Goal: Transaction & Acquisition: Subscribe to service/newsletter

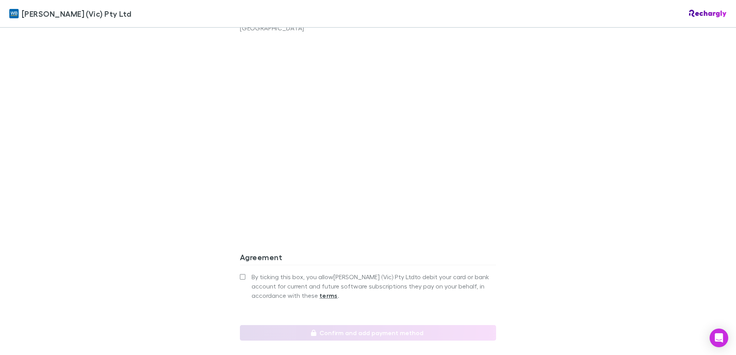
scroll to position [609, 0]
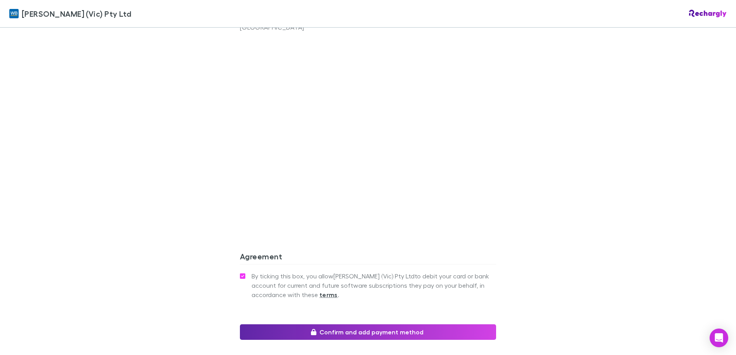
click at [269, 305] on div "By ticking this box, you allow [PERSON_NAME] (Vic) Pty Ltd to debit your card o…" at bounding box center [368, 297] width 256 height 54
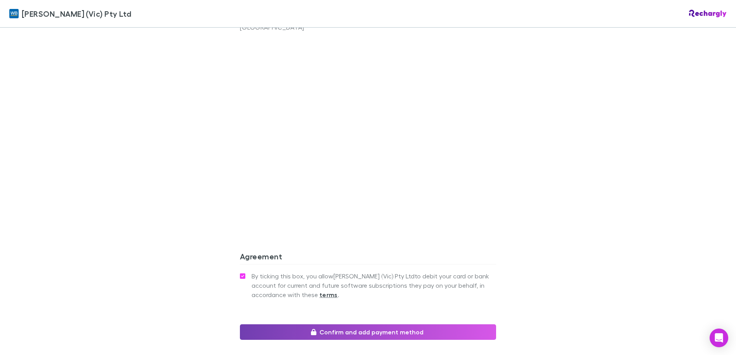
click at [268, 324] on button "Confirm and add payment method" at bounding box center [368, 332] width 256 height 16
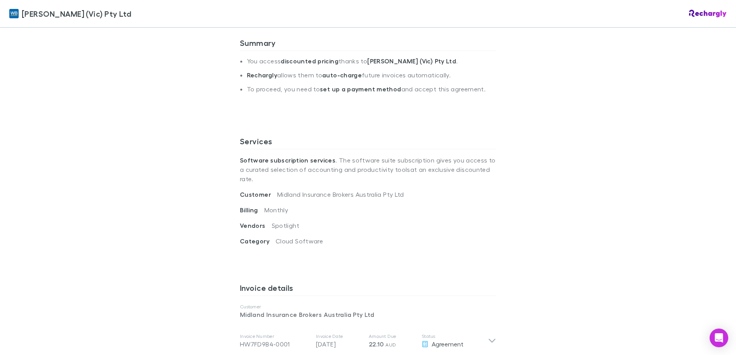
scroll to position [69, 0]
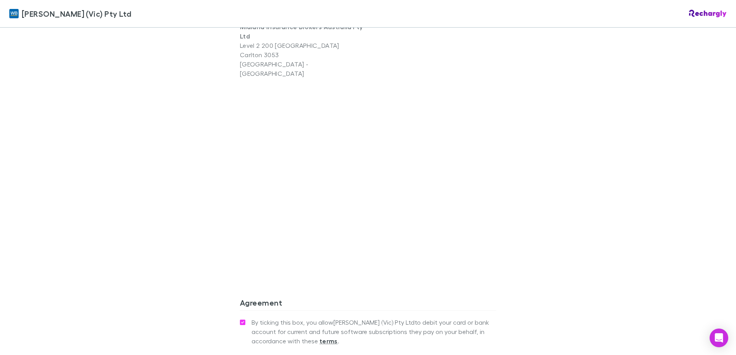
scroll to position [563, 0]
click at [324, 336] on strong "terms" at bounding box center [329, 340] width 18 height 8
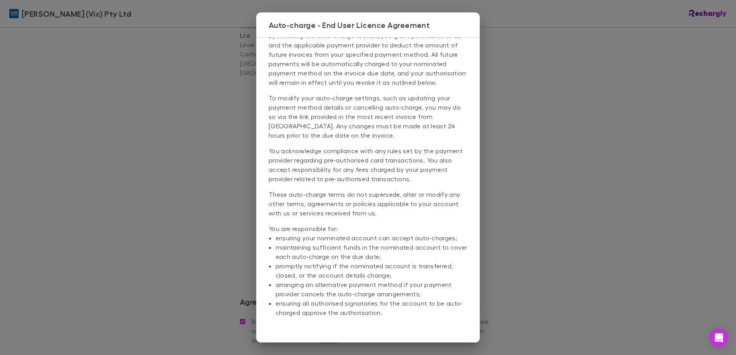
scroll to position [0, 0]
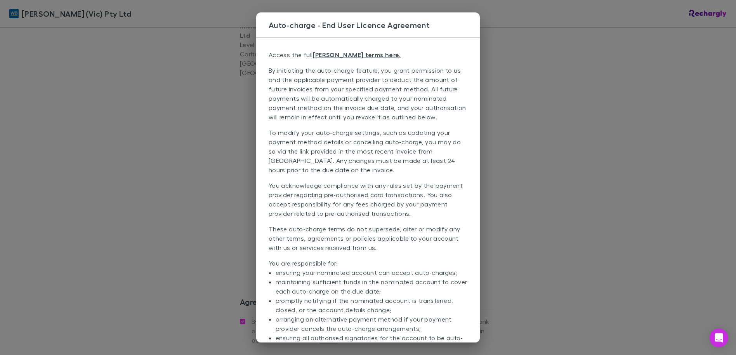
click at [536, 115] on div "Auto-charge - End User Licence Agreement Access the full EULA terms here. By in…" at bounding box center [368, 177] width 736 height 355
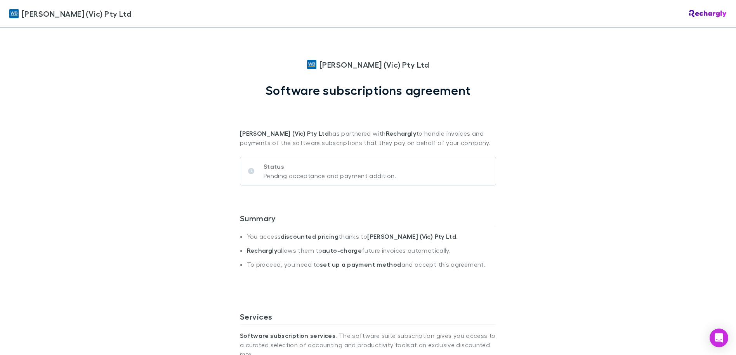
click at [509, 95] on div "William Buck (Vic) Pty Ltd William Buck (Vic) Pty Ltd Software subscriptions ag…" at bounding box center [368, 177] width 736 height 355
click at [443, 92] on h1 "Software subscriptions agreement" at bounding box center [368, 90] width 205 height 15
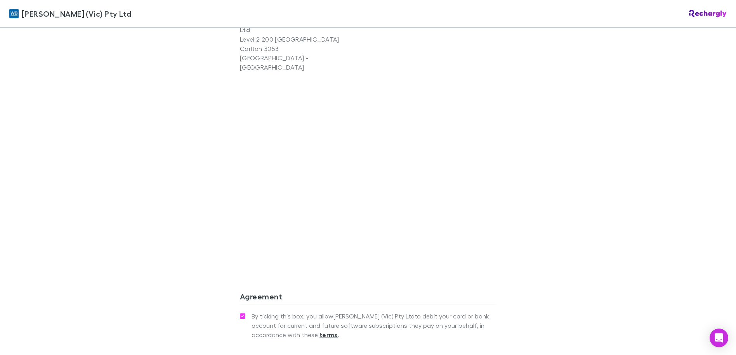
scroll to position [659, 0]
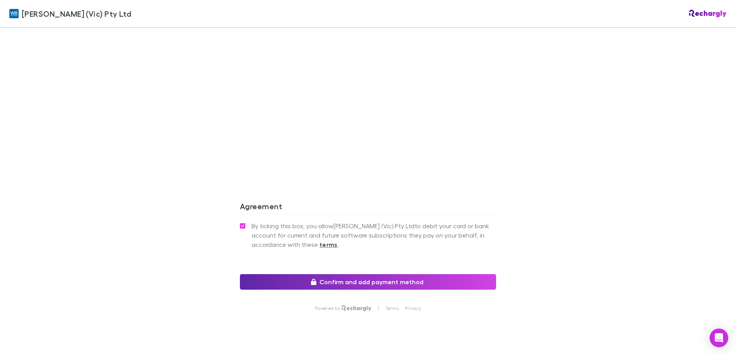
drag, startPoint x: 503, startPoint y: 205, endPoint x: 457, endPoint y: 239, distance: 57.2
click at [457, 239] on div "William Buck (Vic) Pty Ltd William Buck (Vic) Pty Ltd Software subscriptions ag…" at bounding box center [368, 177] width 736 height 355
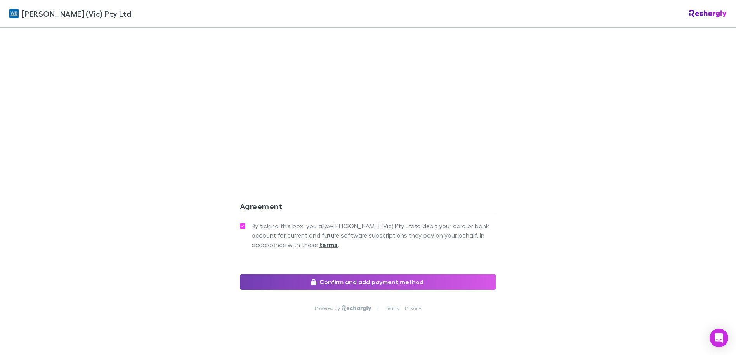
click at [423, 274] on button "Confirm and add payment method" at bounding box center [368, 282] width 256 height 16
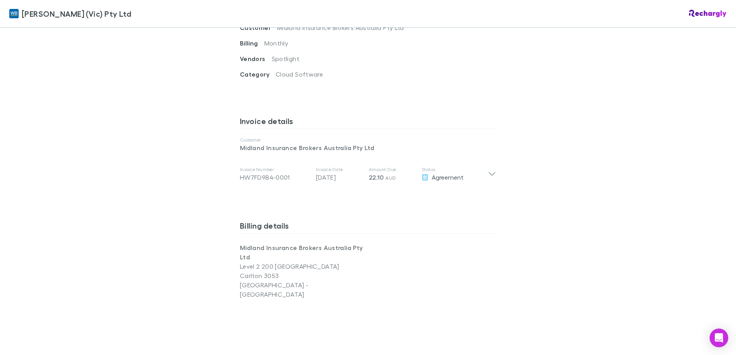
scroll to position [280, 0]
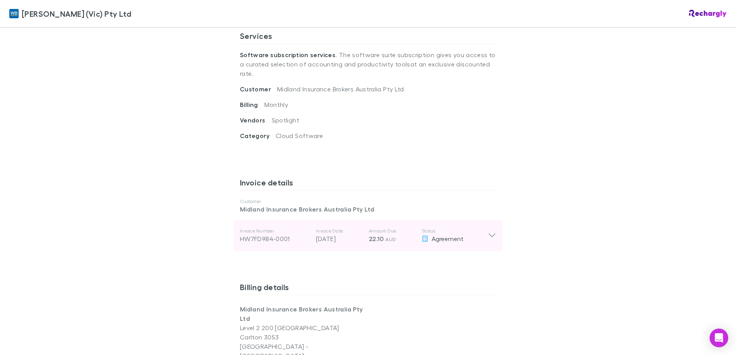
click at [486, 220] on div "Invoice Number HW7FD9B4-0001 Invoice Date [DATE] Amount Due 22.10 AUD Status Ag…" at bounding box center [368, 235] width 269 height 31
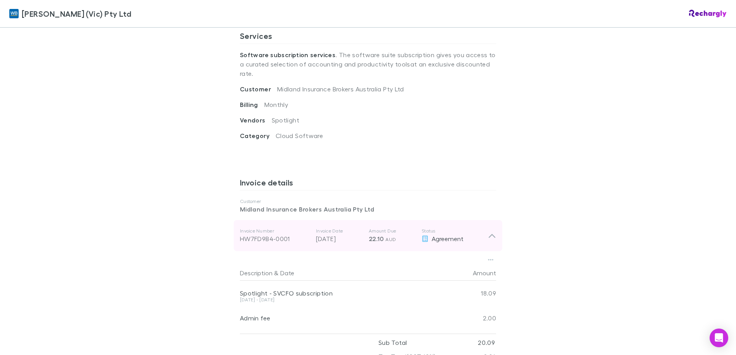
click at [486, 220] on div "Invoice Number HW7FD9B4-0001 Invoice Date 28 Jul 2025 Amount Due 22.10 AUD Stat…" at bounding box center [368, 235] width 269 height 31
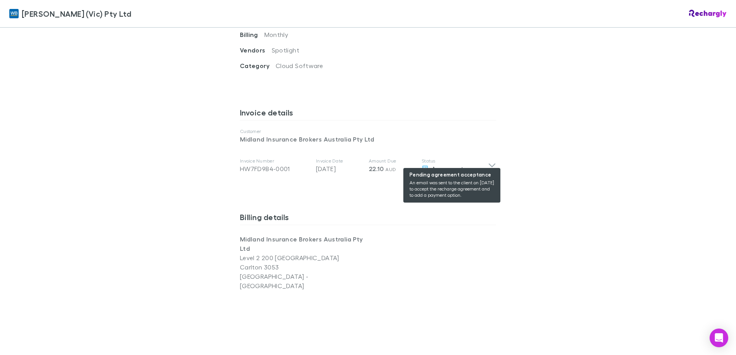
scroll to position [350, 0]
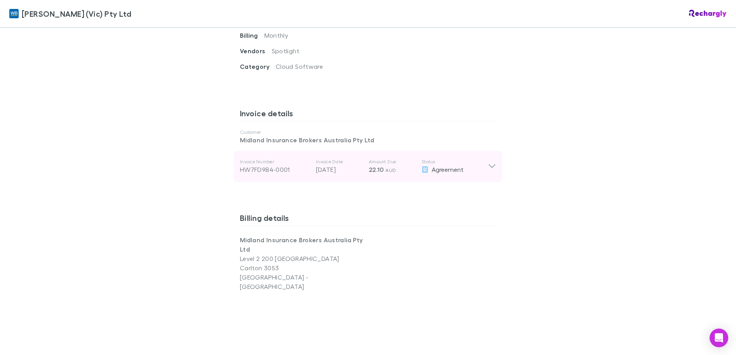
click at [493, 162] on icon at bounding box center [492, 166] width 8 height 9
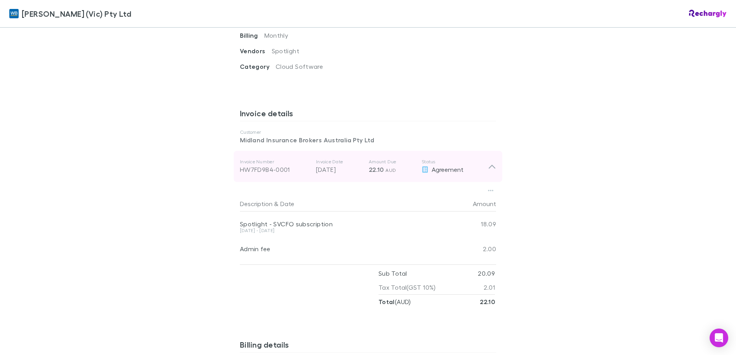
click at [490, 165] on div "Invoice Number HW7FD9B4-0001 Invoice Date 28 Jul 2025 Amount Due 22.10 AUD Stat…" at bounding box center [368, 166] width 269 height 31
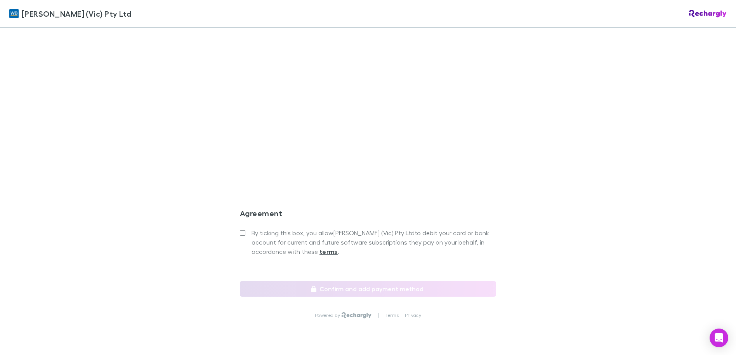
scroll to position [651, 0]
click at [719, 335] on icon "Open Intercom Messenger" at bounding box center [719, 337] width 9 height 10
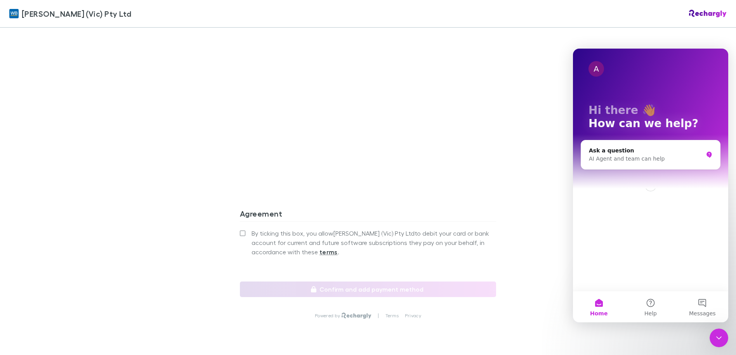
scroll to position [0, 0]
